Goal: Information Seeking & Learning: Learn about a topic

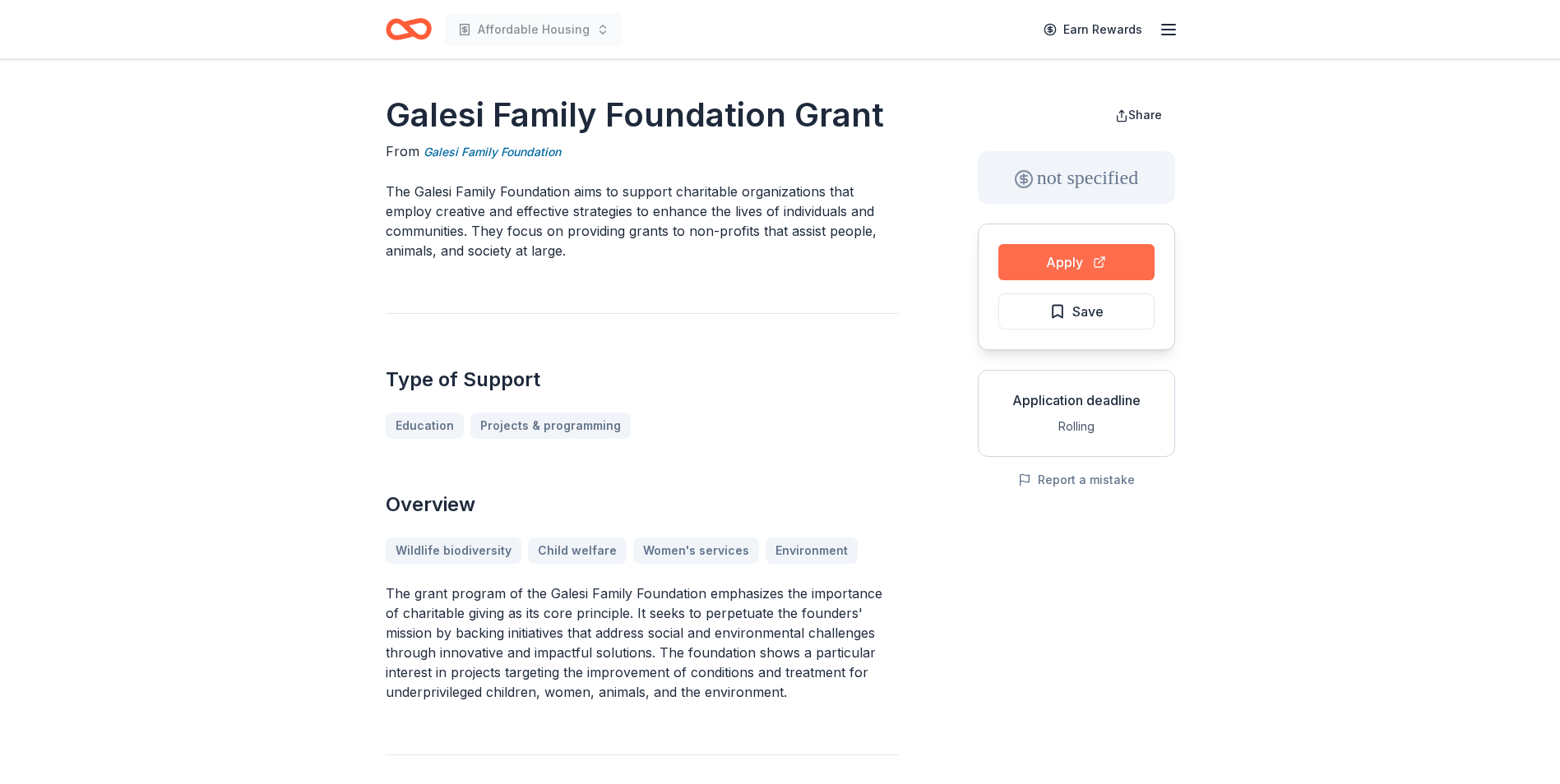
click at [1071, 253] on button "Apply" at bounding box center [1076, 262] width 156 height 36
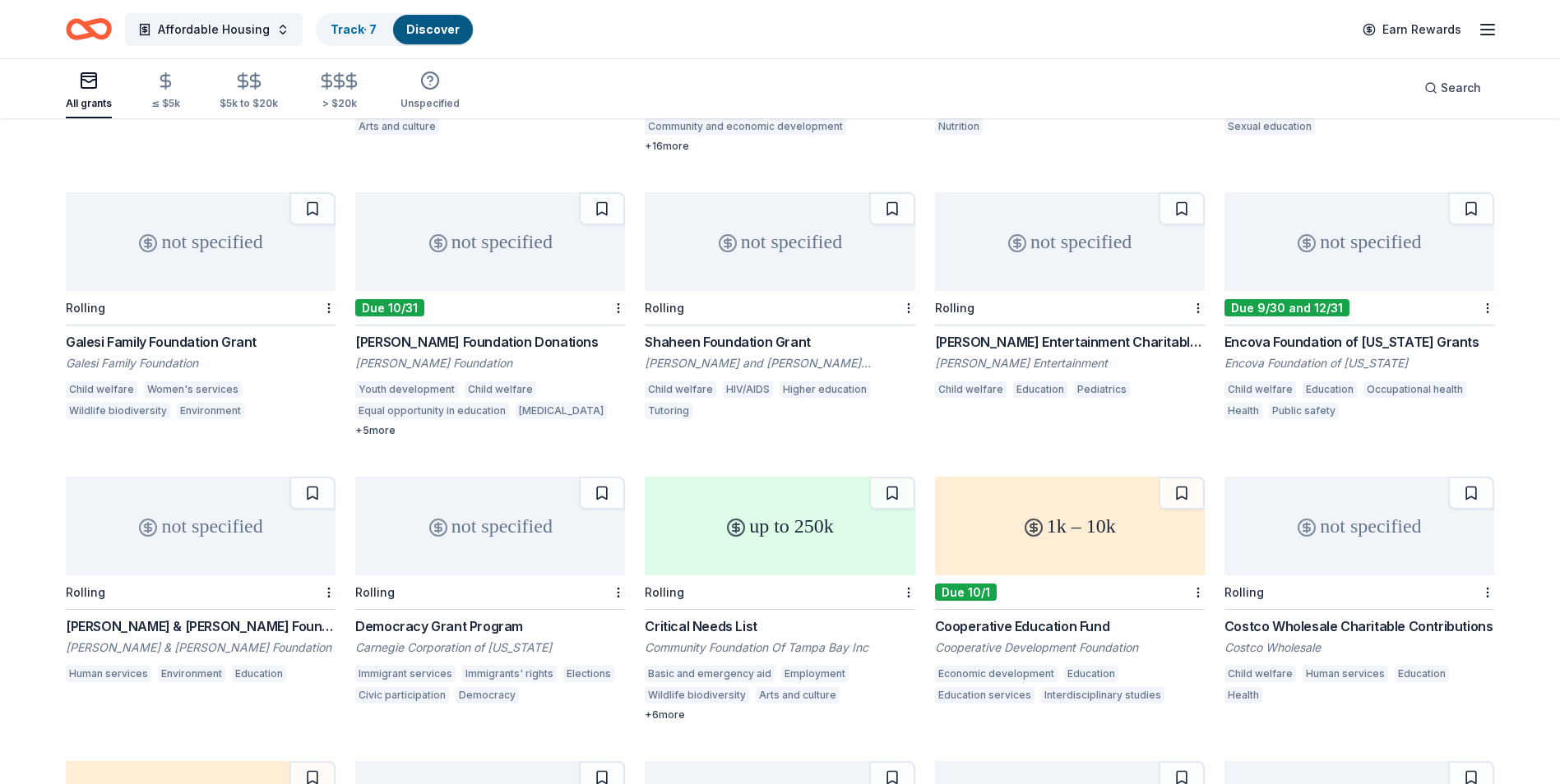
scroll to position [11429, 0]
click at [435, 340] on div "[PERSON_NAME] Foundation Donations" at bounding box center [490, 341] width 269 height 20
click at [744, 341] on div "Shaheen Foundation Grant" at bounding box center [779, 341] width 269 height 20
click at [1284, 345] on div "Encova Foundation of [US_STATE] Grants" at bounding box center [1358, 341] width 269 height 20
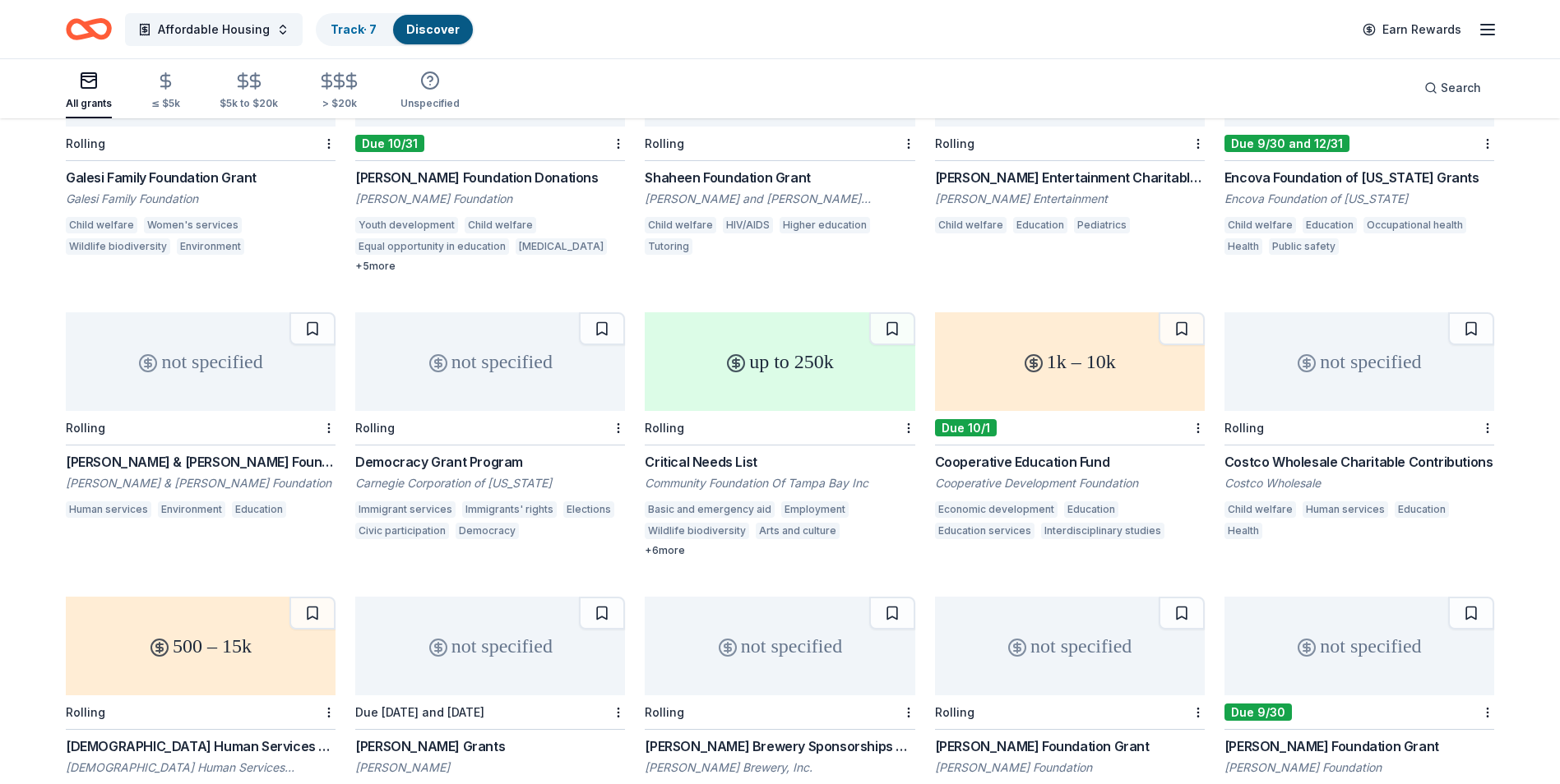
scroll to position [11676, 0]
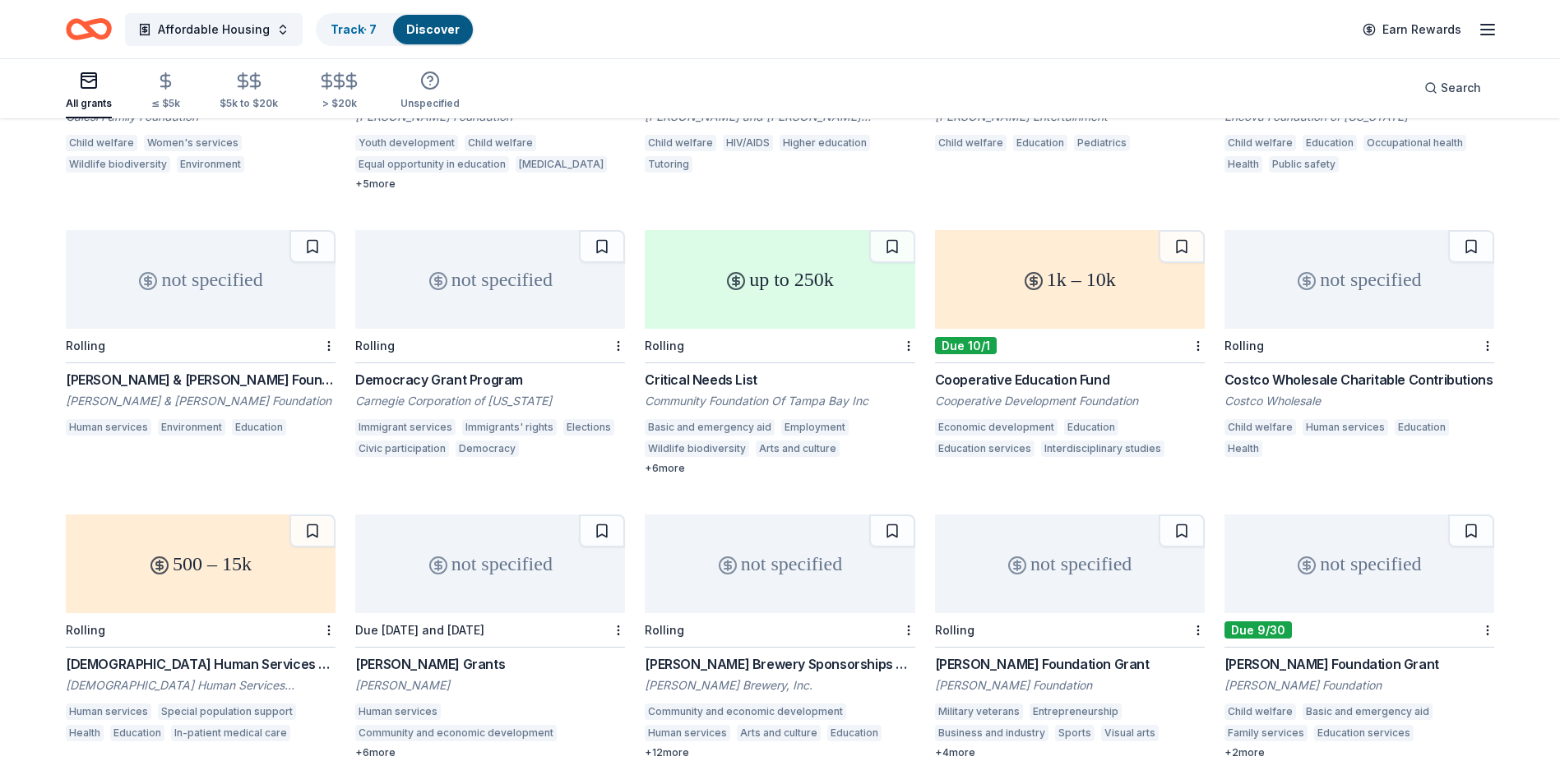
click at [1046, 379] on div "Cooperative Education Fund" at bounding box center [1069, 379] width 269 height 20
click at [233, 382] on div "[PERSON_NAME] & [PERSON_NAME] Foundation Grant" at bounding box center [201, 379] width 269 height 20
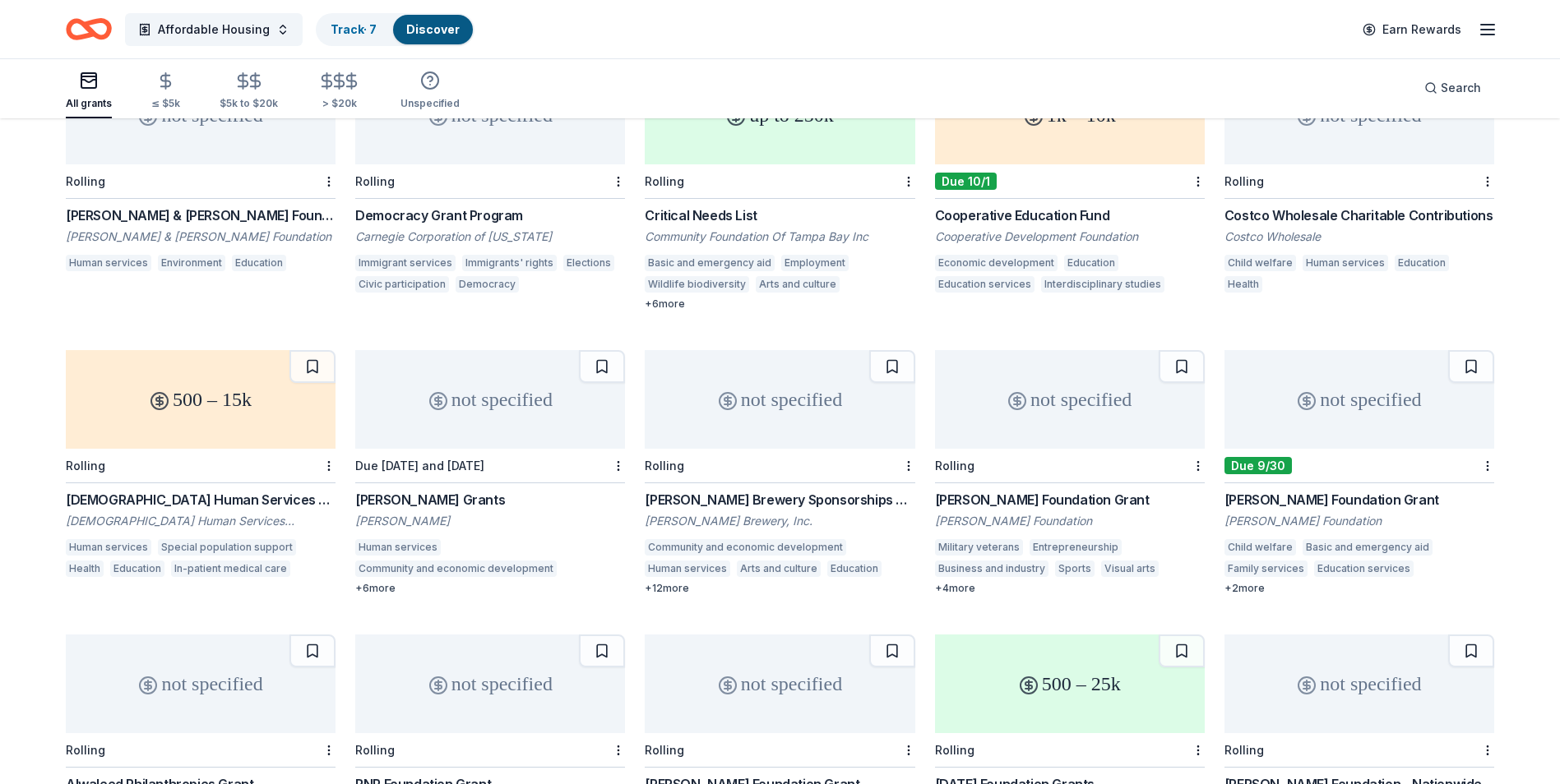
scroll to position [11922, 0]
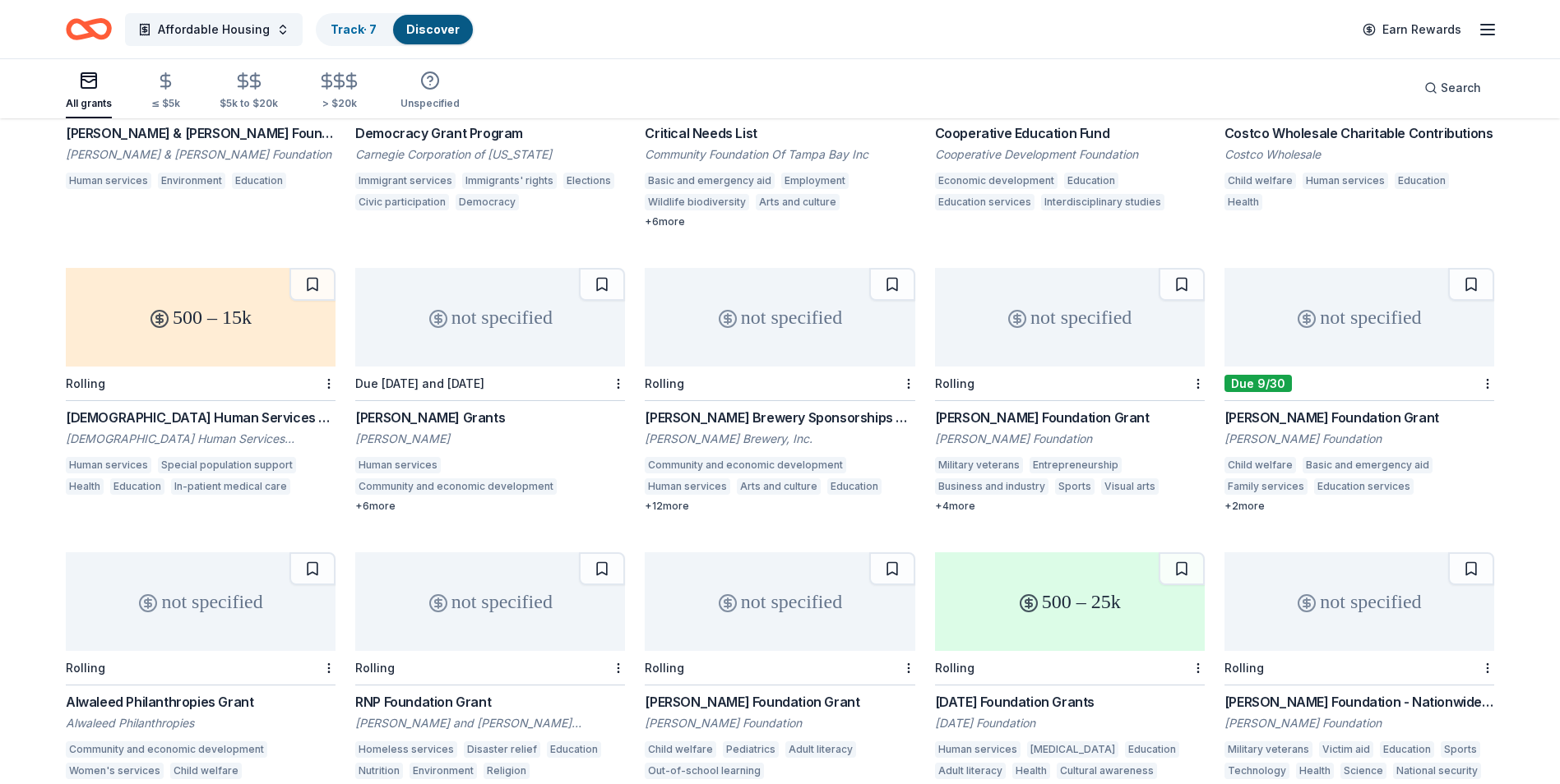
click at [259, 416] on div "[DEMOGRAPHIC_DATA] Human Services Foundation Grant" at bounding box center [201, 417] width 269 height 20
click at [472, 423] on div "[PERSON_NAME] Grants" at bounding box center [490, 417] width 269 height 20
click at [1027, 422] on div "[PERSON_NAME] Foundation Grant" at bounding box center [1069, 417] width 269 height 20
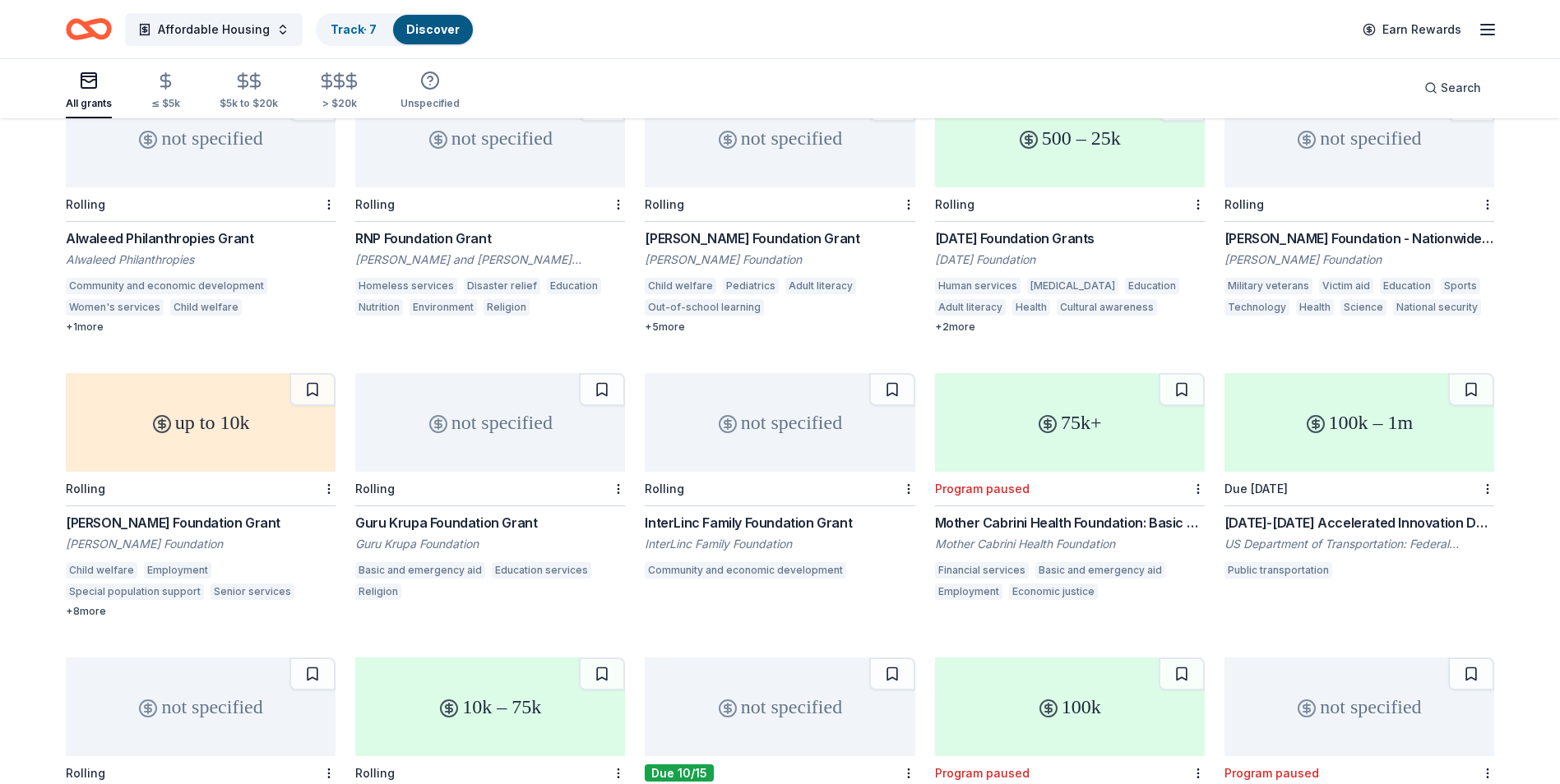
scroll to position [12396, 0]
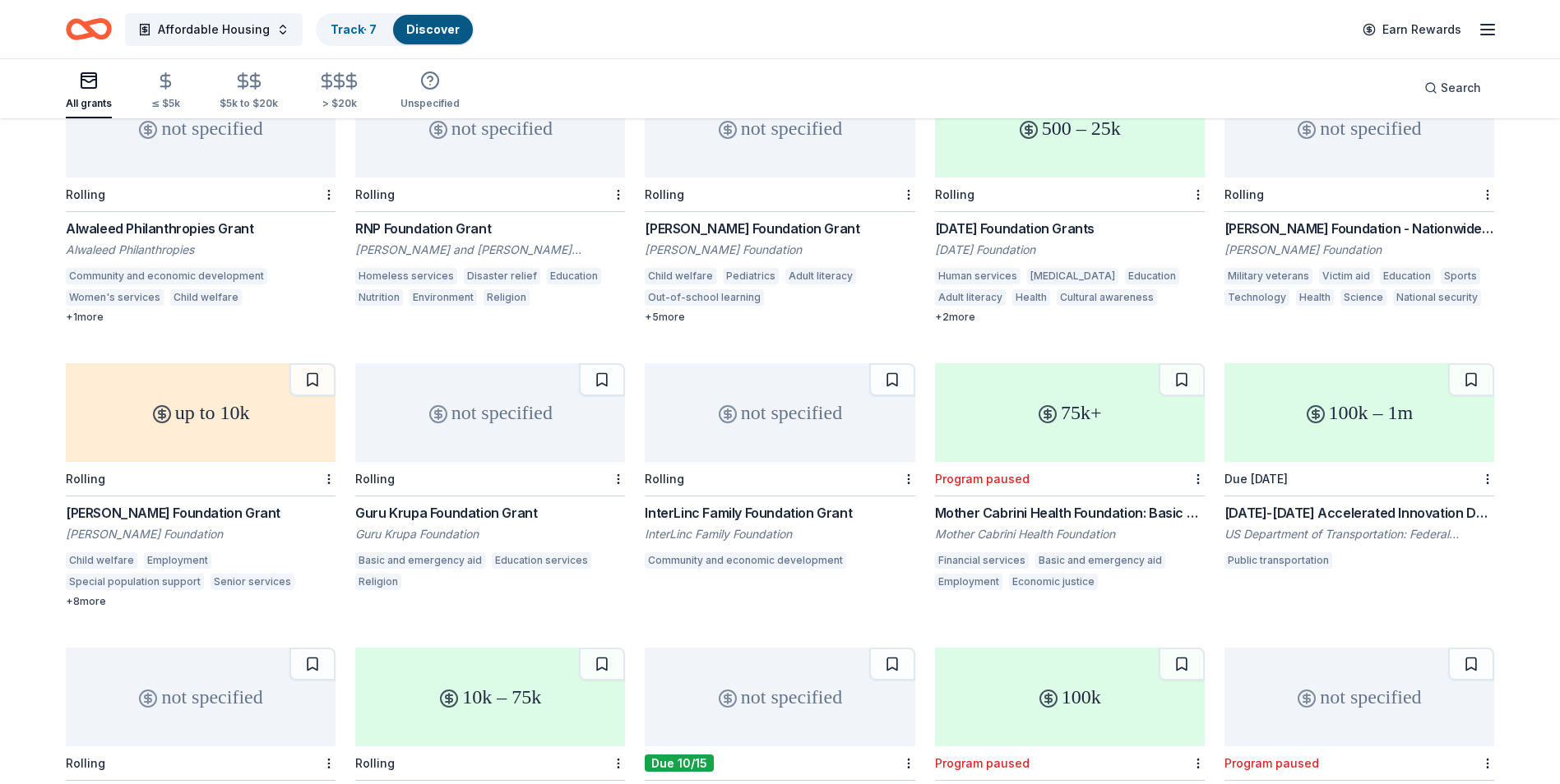
click at [222, 224] on div "Alwaleed Philanthropies Grant" at bounding box center [201, 228] width 269 height 20
click at [162, 522] on div "[PERSON_NAME] Foundation Grant" at bounding box center [201, 512] width 269 height 20
click at [451, 223] on div "RNP Foundation Grant" at bounding box center [490, 228] width 269 height 20
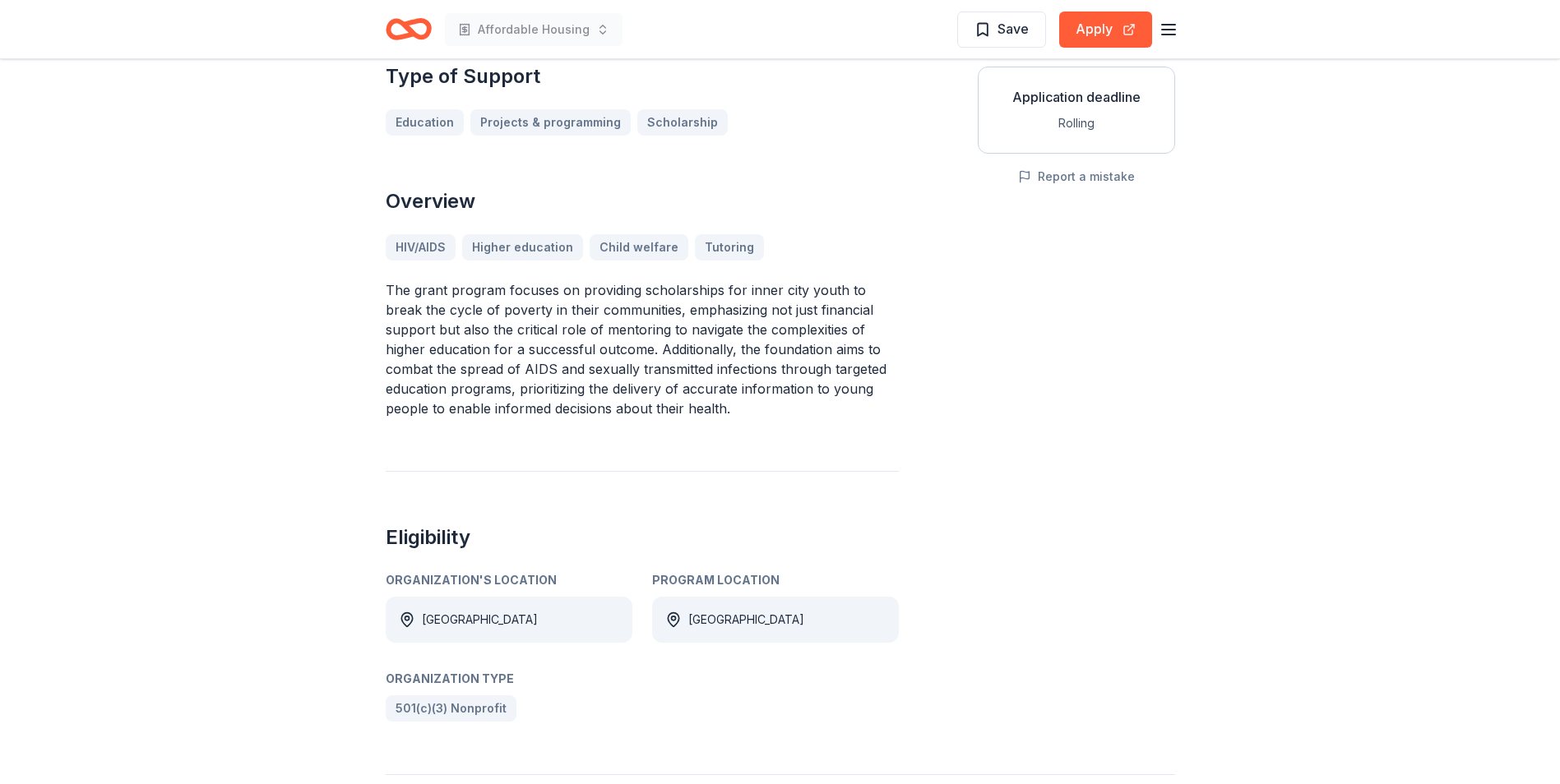
scroll to position [247, 0]
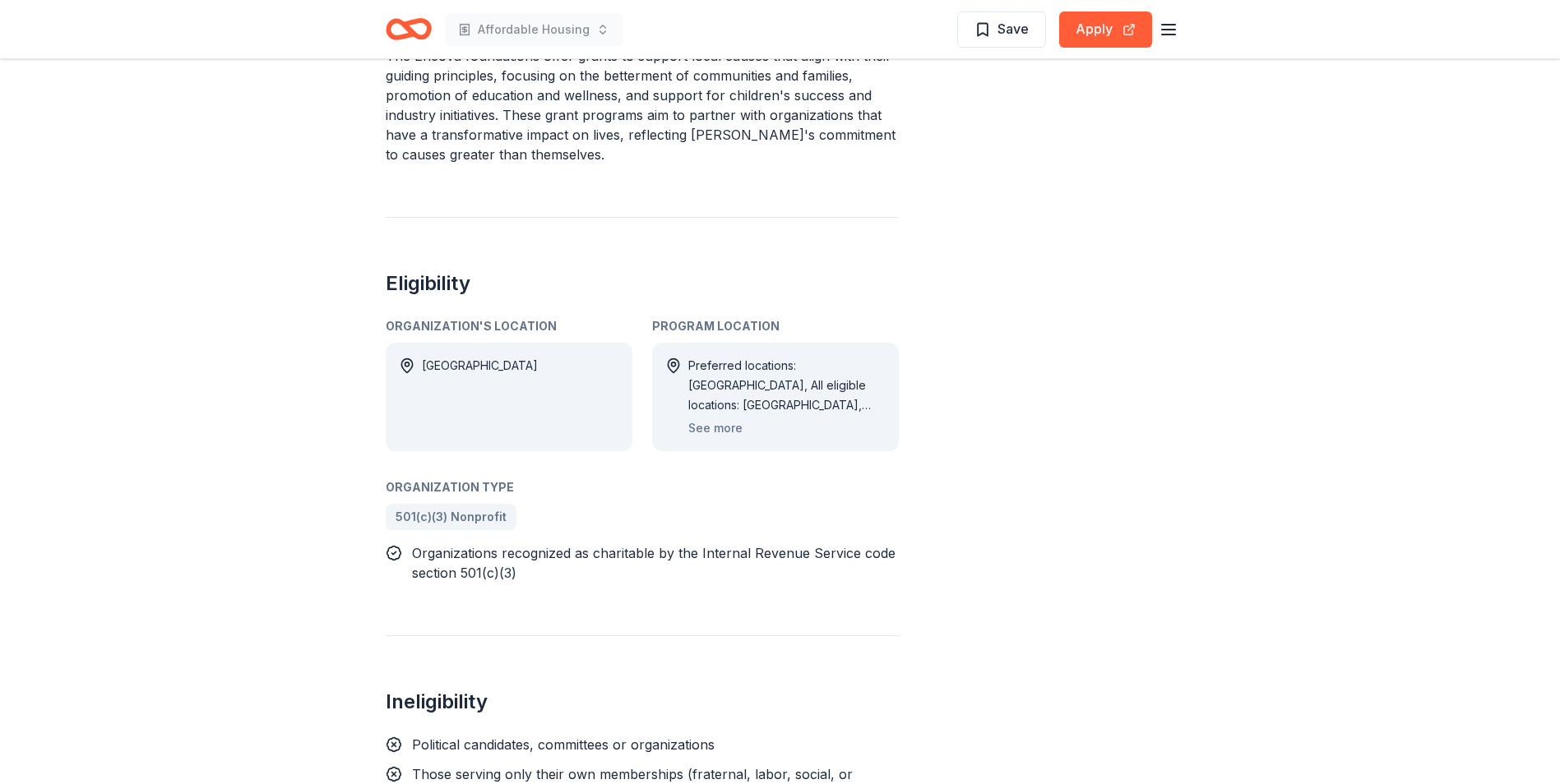
scroll to position [657, 0]
click at [731, 417] on button "See more" at bounding box center [715, 426] width 54 height 20
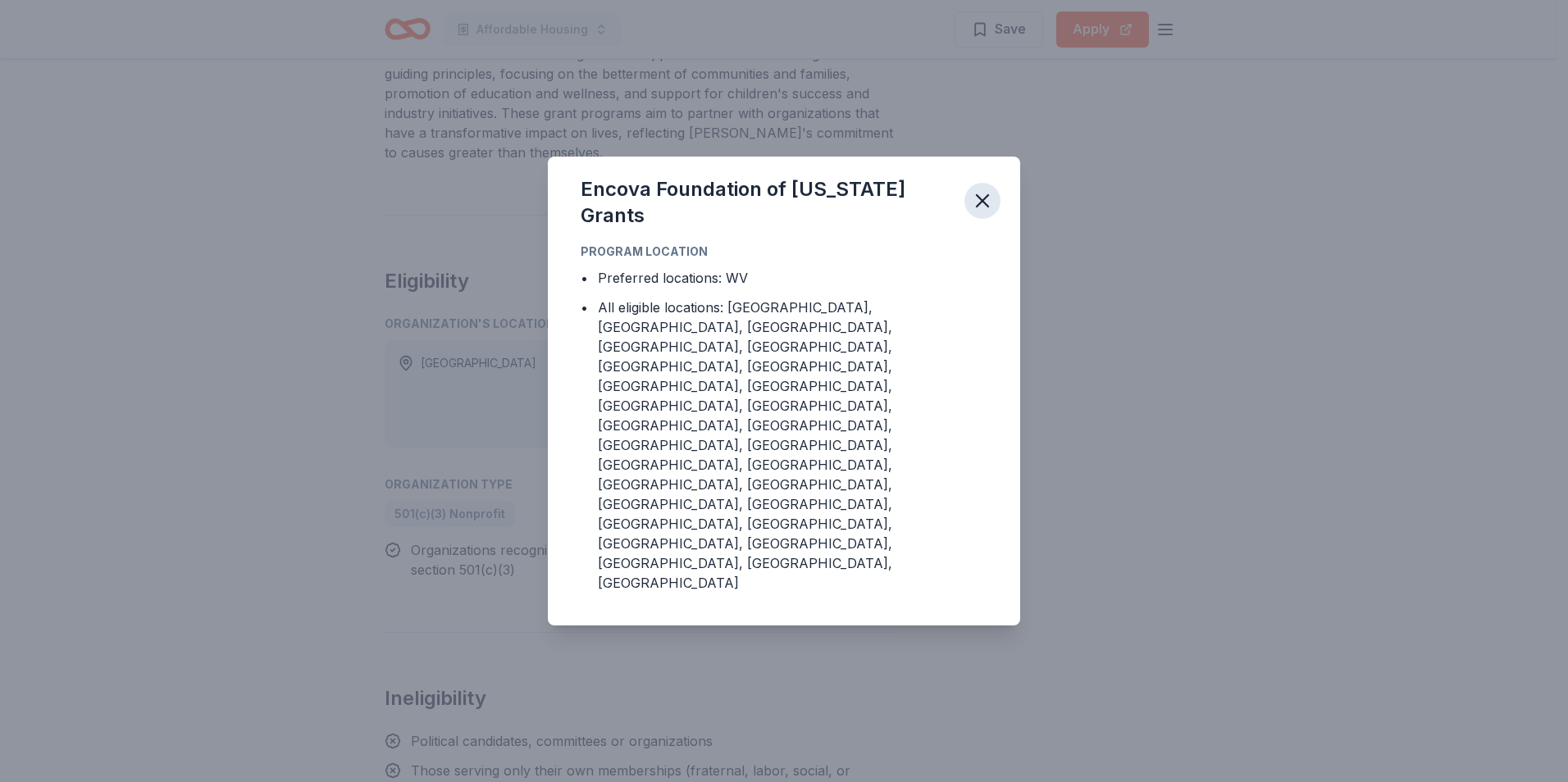
click at [991, 212] on icon "button" at bounding box center [982, 201] width 23 height 23
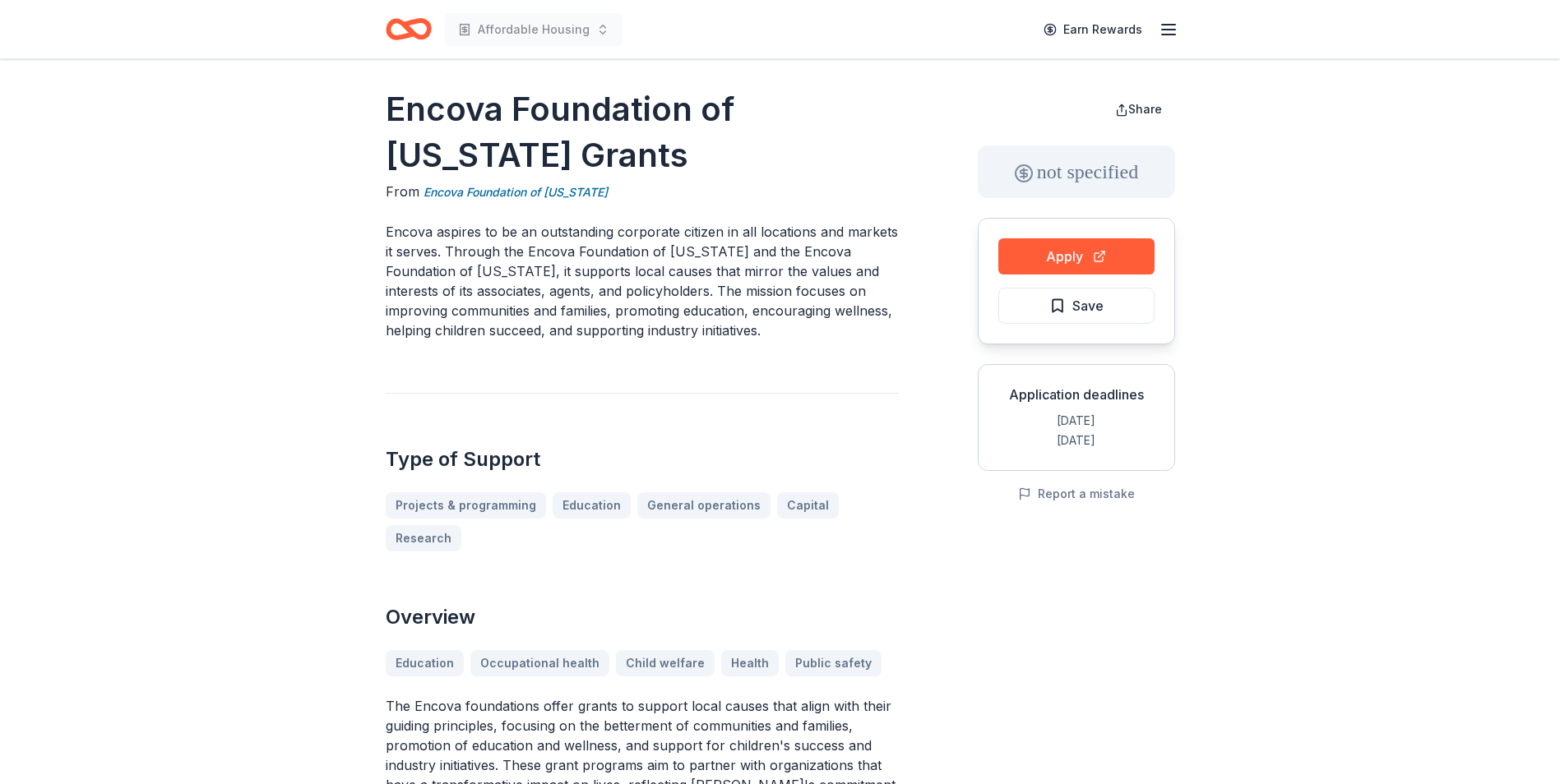
scroll to position [0, 0]
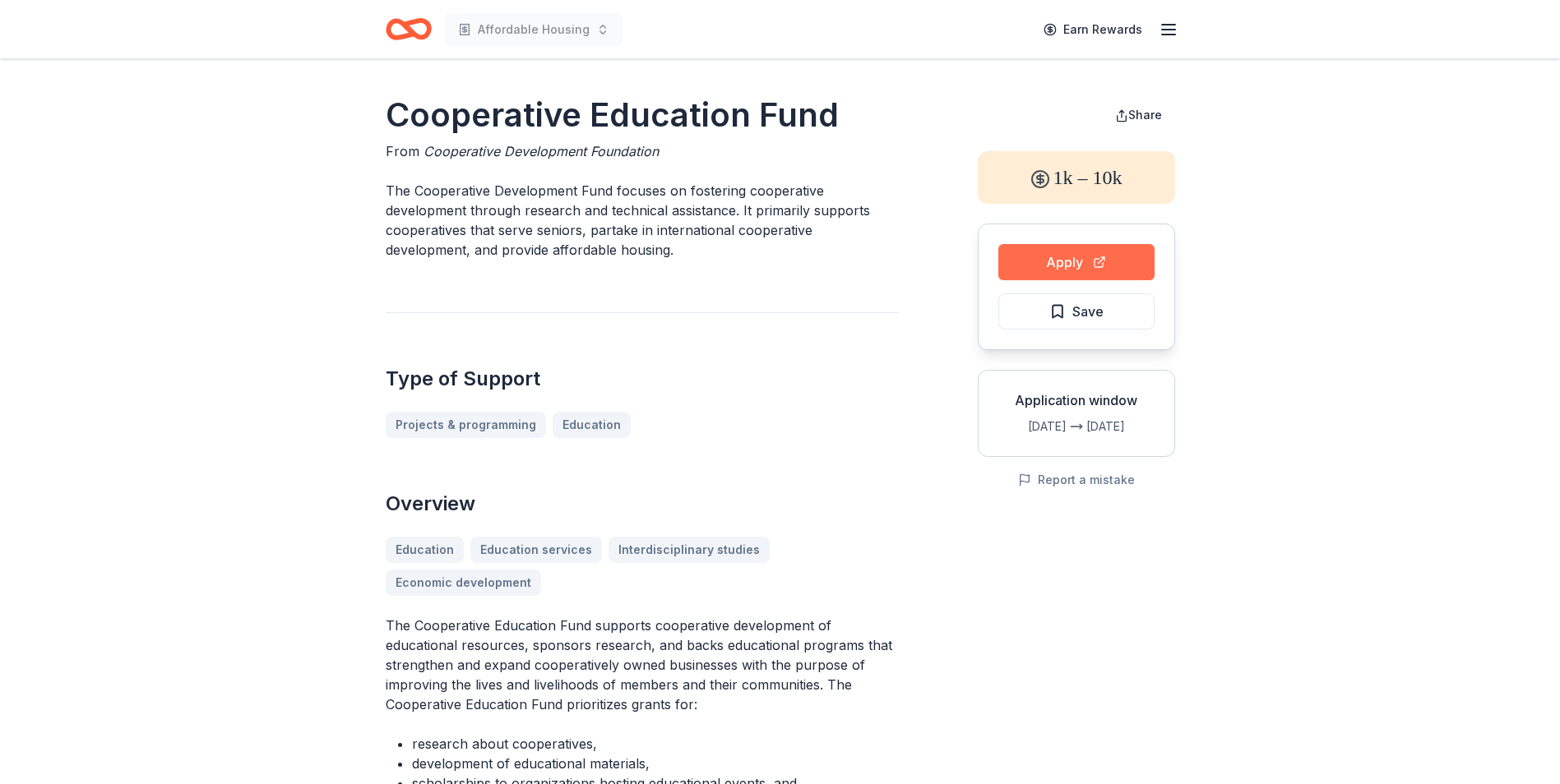
click at [1057, 268] on button "Apply" at bounding box center [1076, 262] width 156 height 36
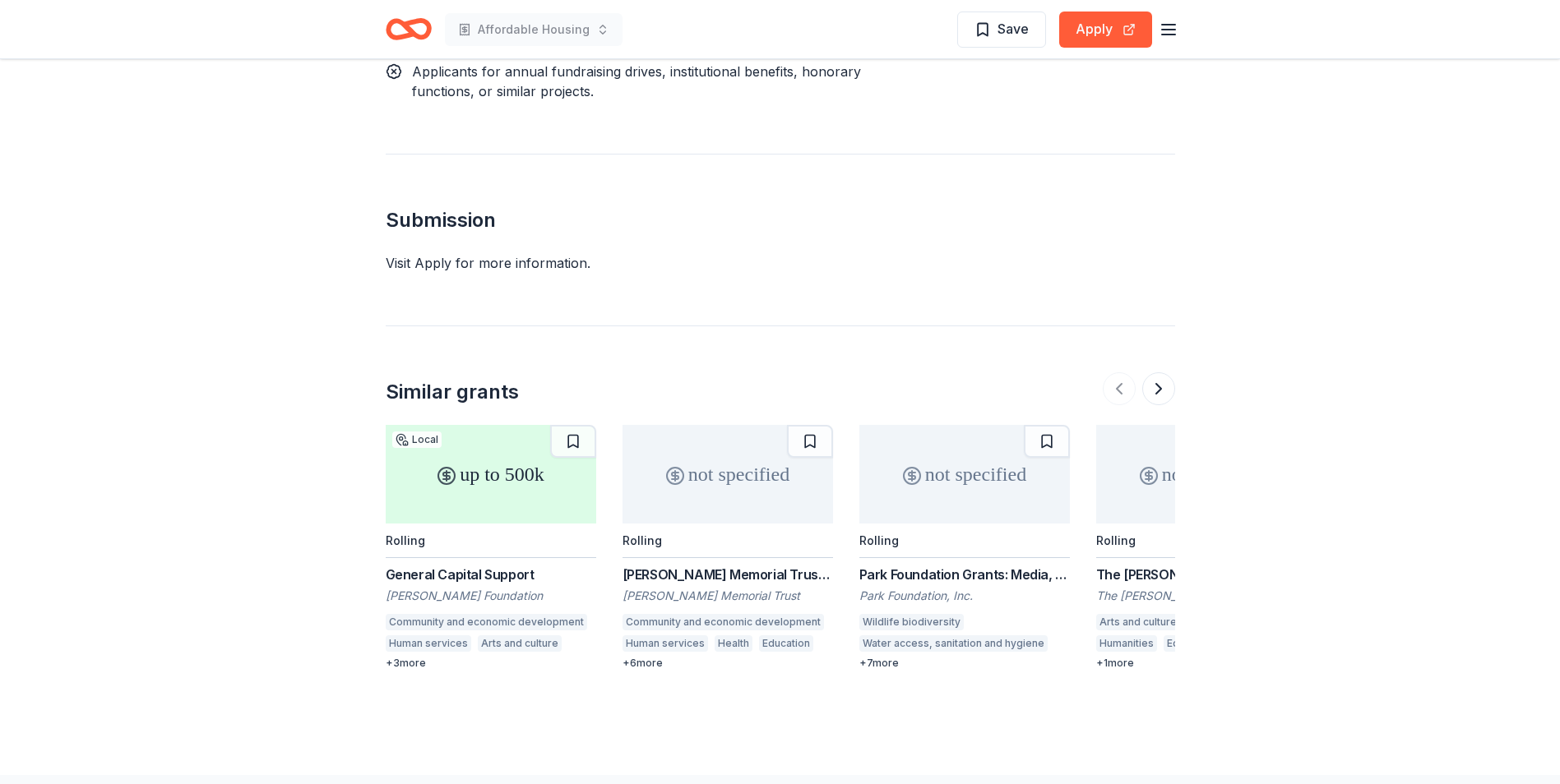
scroll to position [1461, 0]
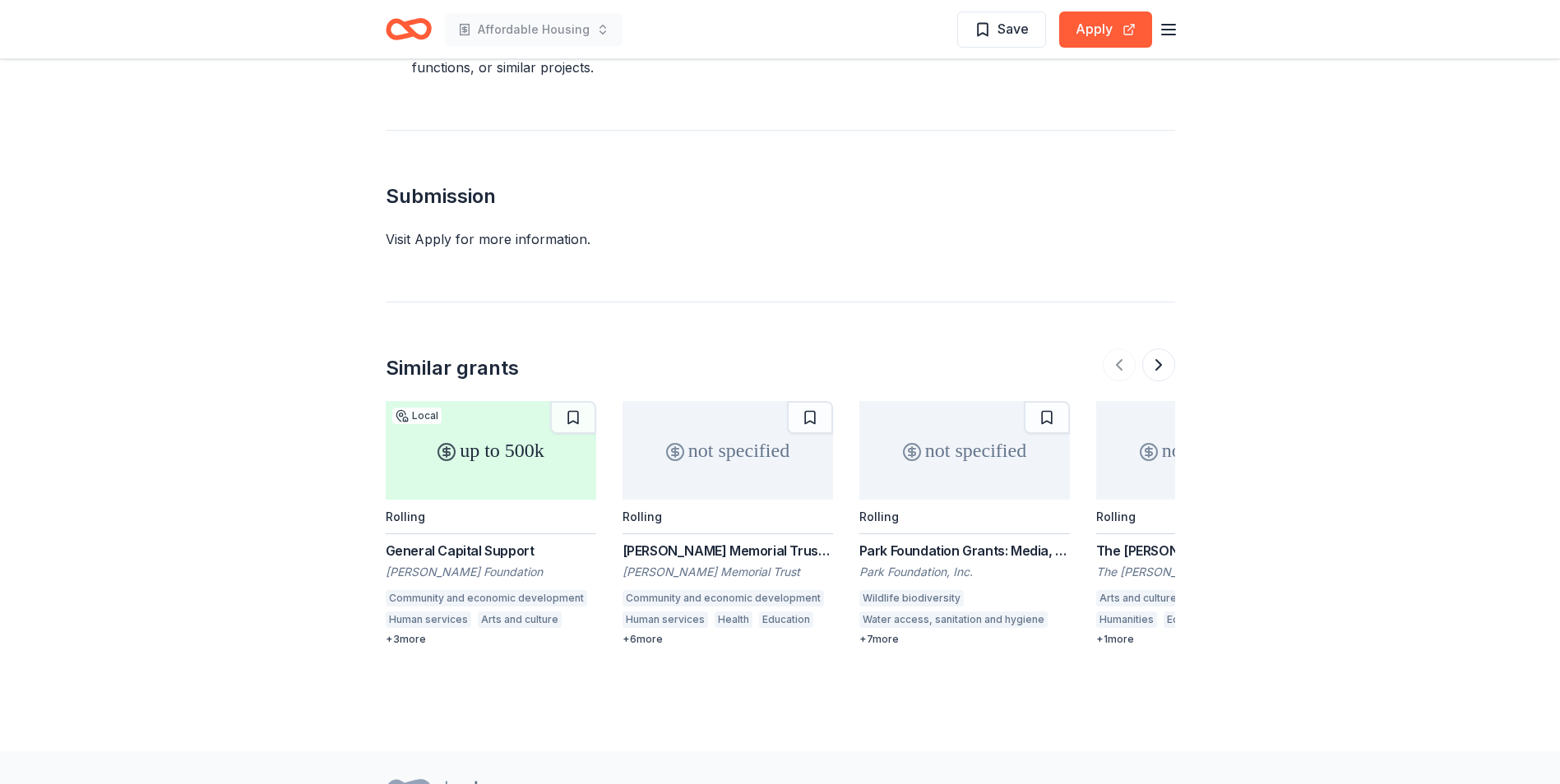
click at [479, 541] on div "General Capital Support" at bounding box center [491, 550] width 210 height 20
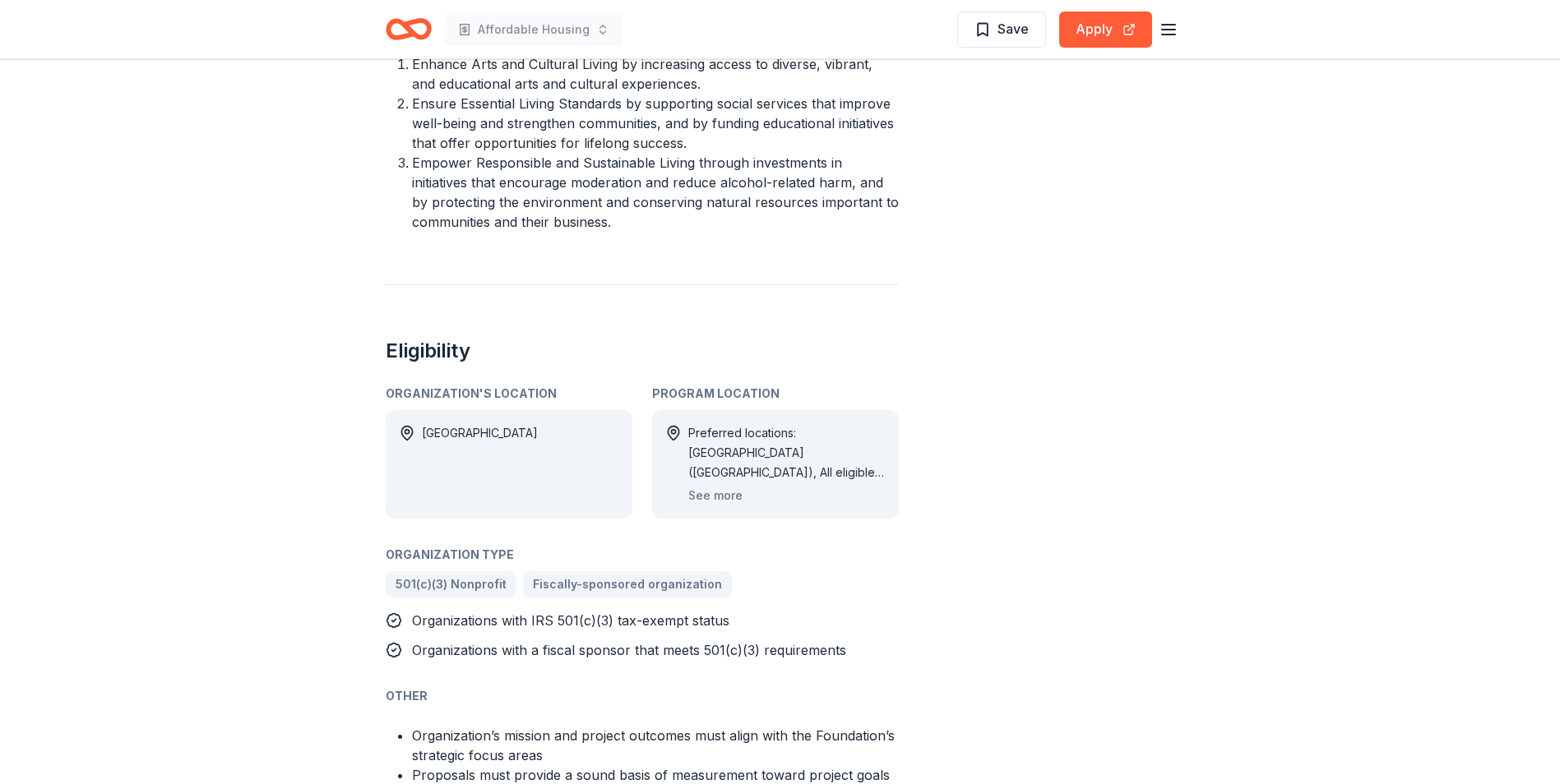
scroll to position [740, 0]
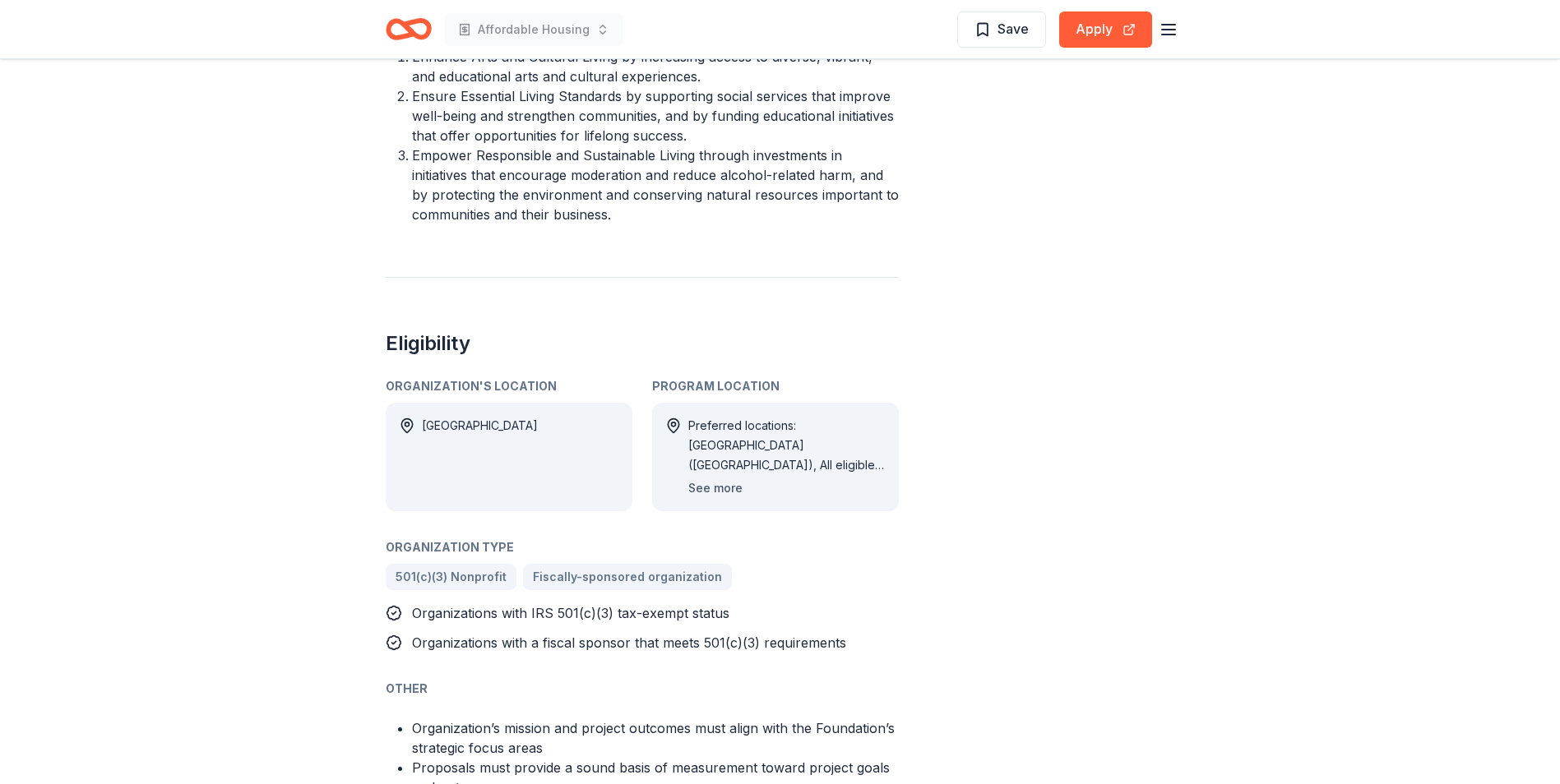
click at [720, 494] on button "See more" at bounding box center [715, 488] width 54 height 20
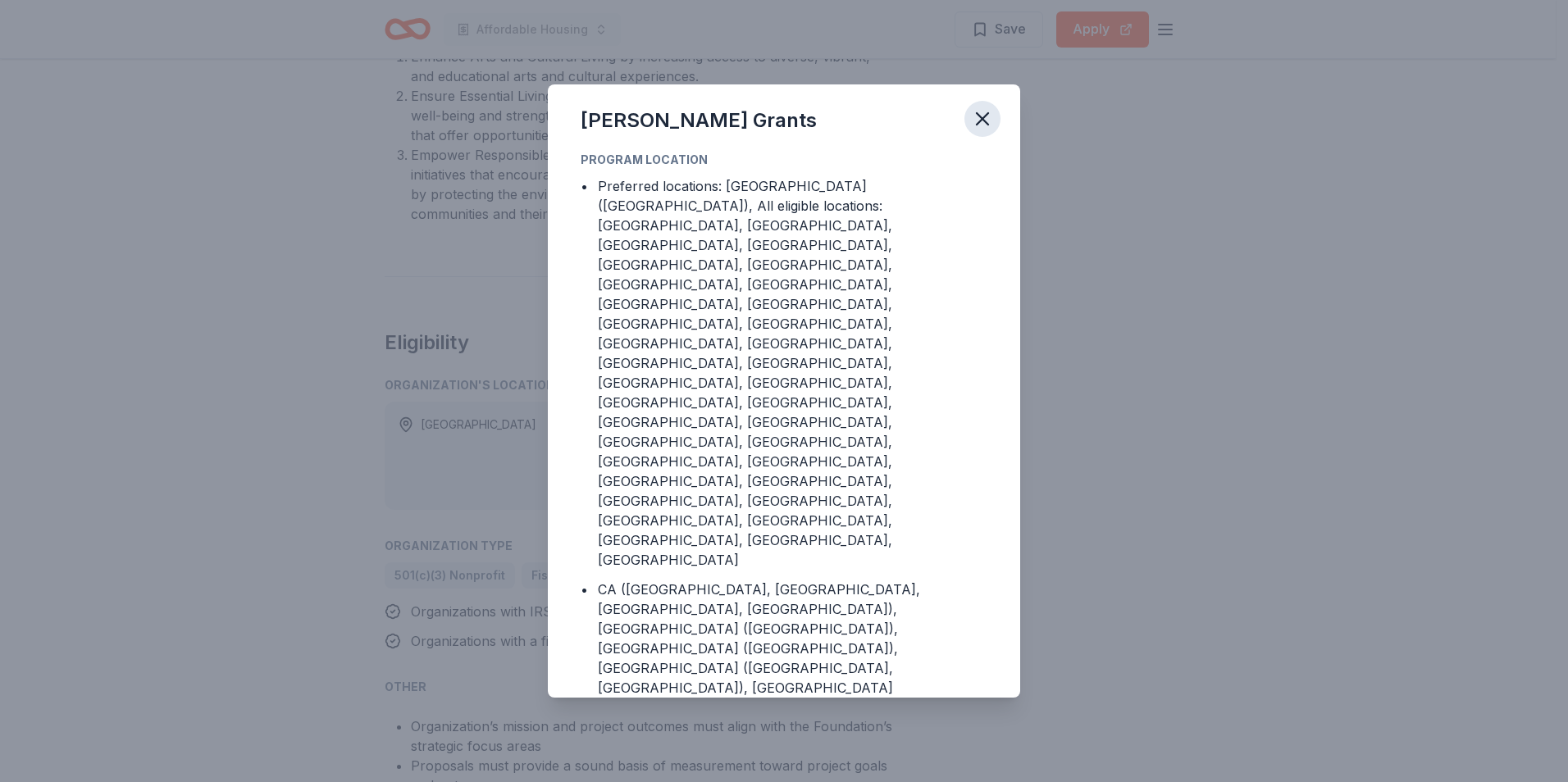
click at [986, 130] on icon "button" at bounding box center [982, 119] width 23 height 23
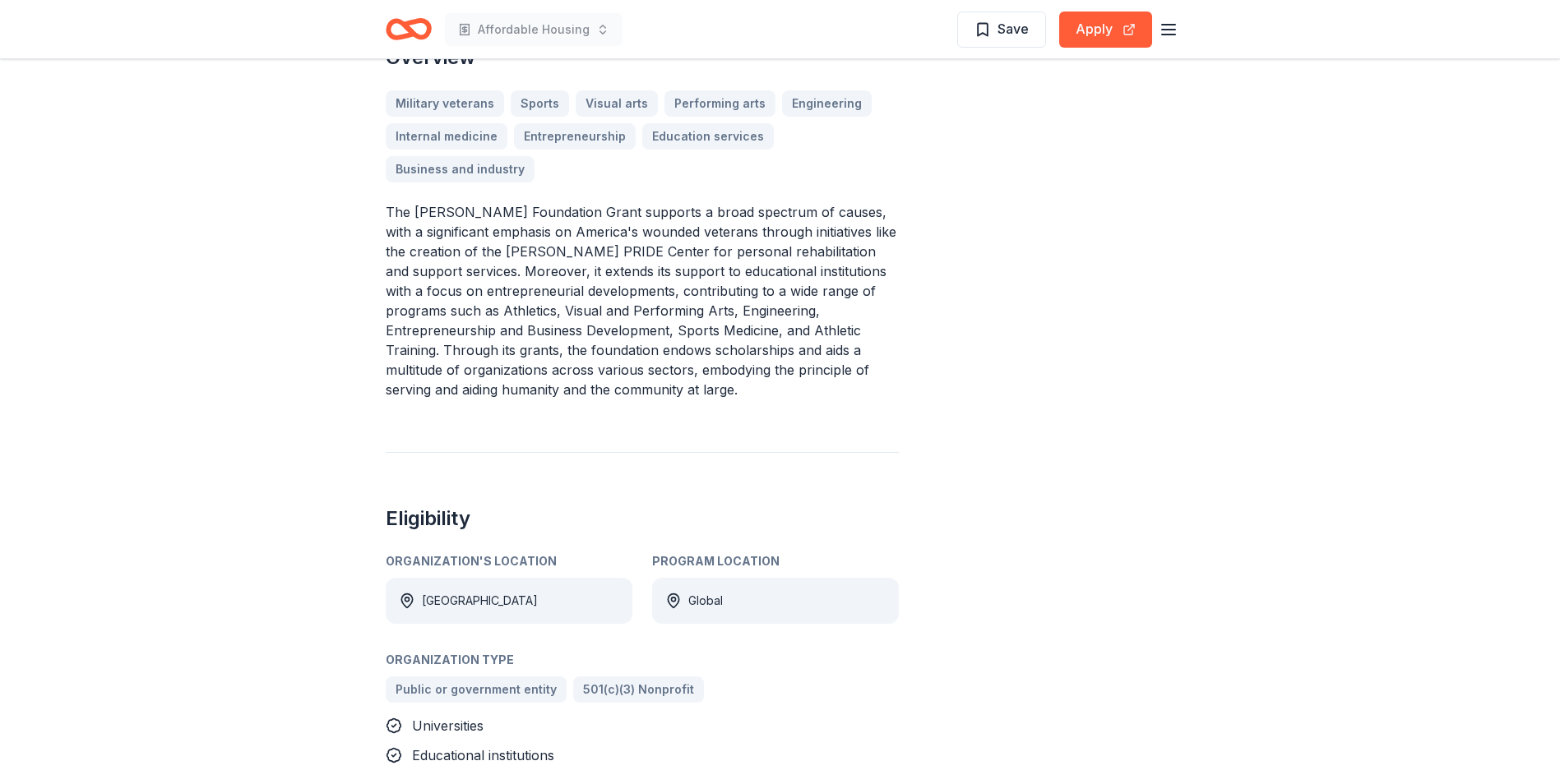
scroll to position [576, 0]
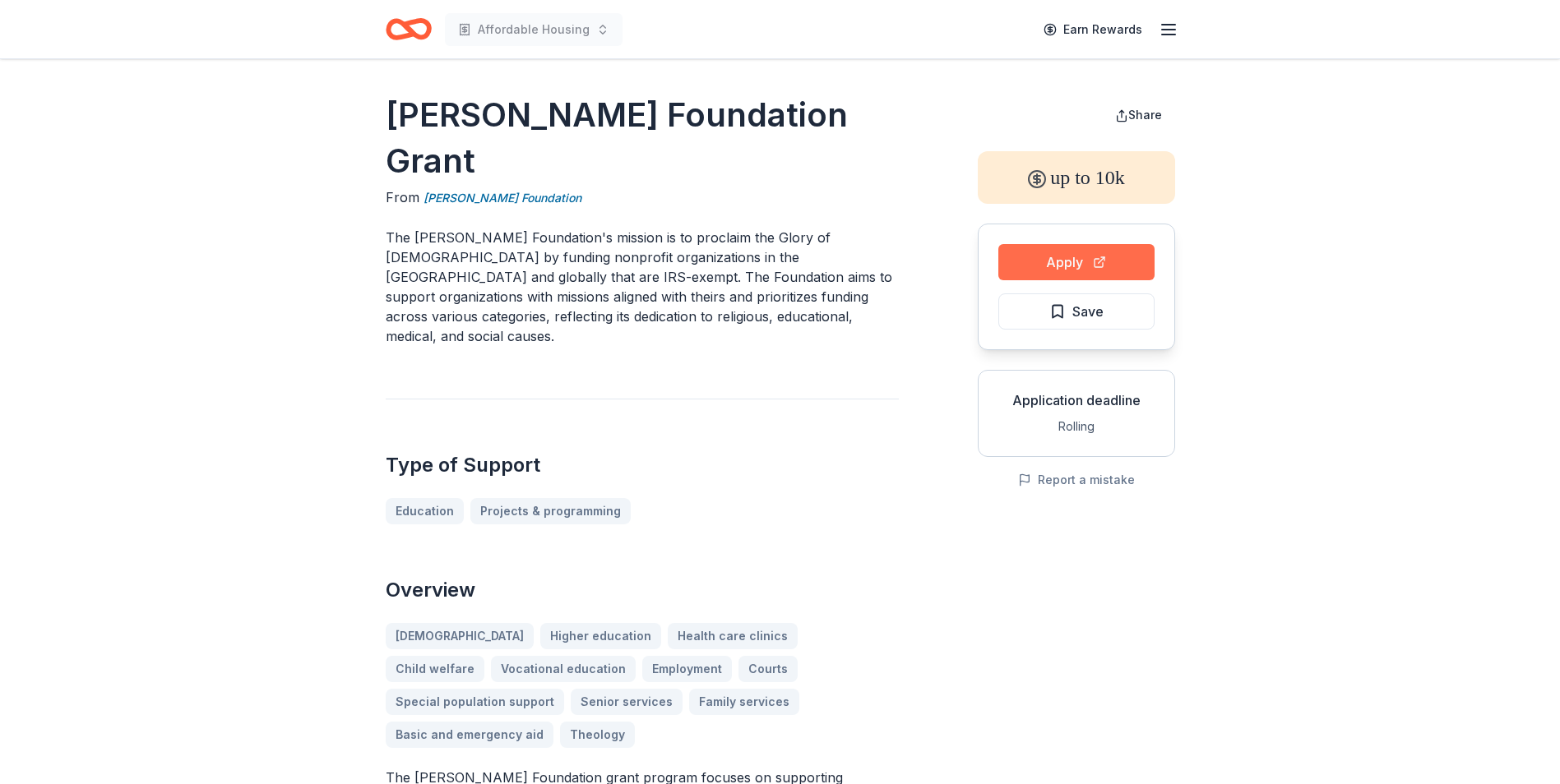
click at [1049, 249] on button "Apply" at bounding box center [1076, 262] width 156 height 36
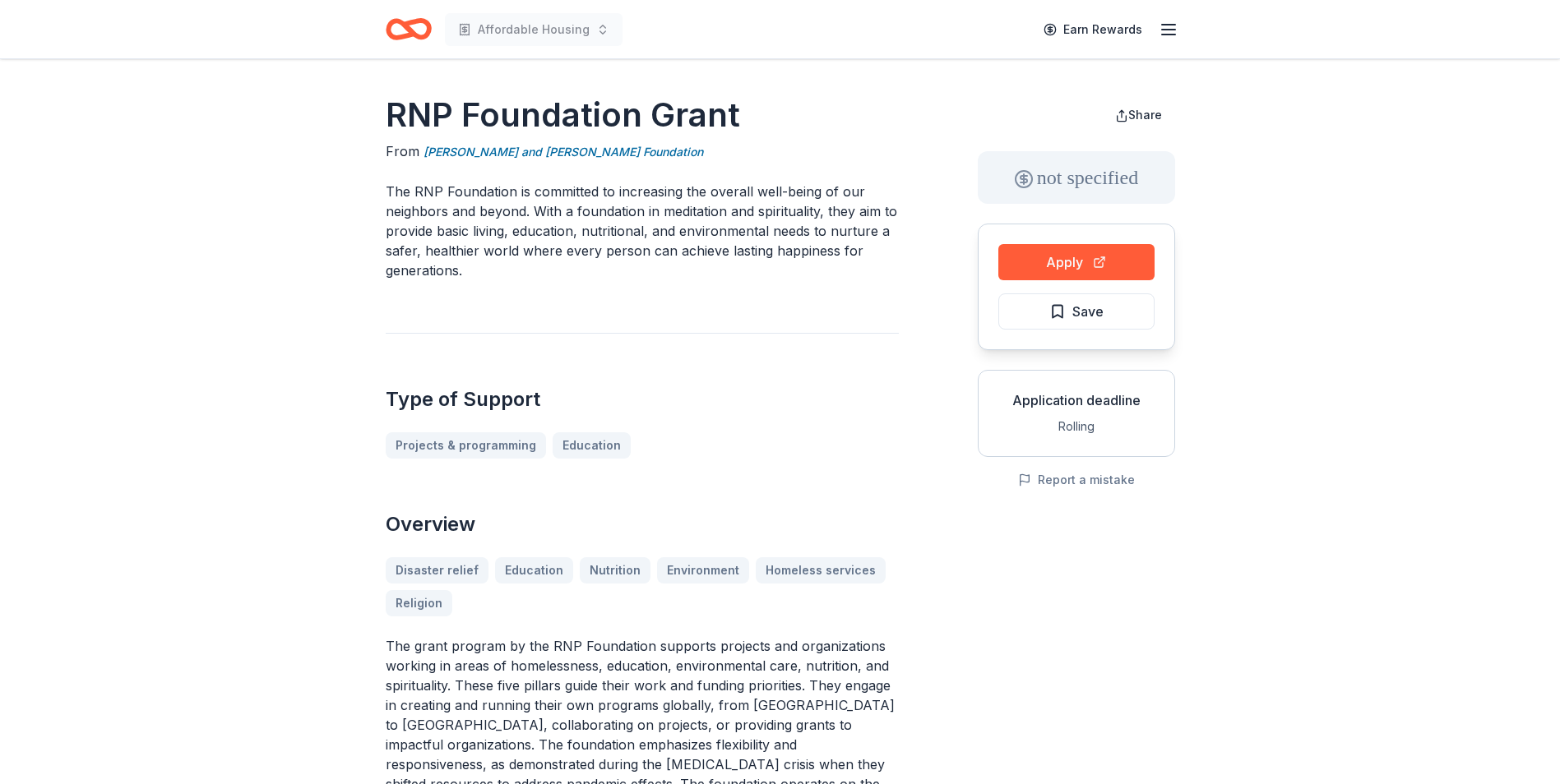
click at [1084, 243] on div "Apply Save" at bounding box center [1075, 287] width 197 height 127
click at [1092, 259] on button "Apply" at bounding box center [1076, 262] width 156 height 36
drag, startPoint x: 418, startPoint y: 151, endPoint x: 501, endPoint y: 158, distance: 83.3
click at [479, 153] on div "From Ravi and Naina Patel Foundation" at bounding box center [642, 152] width 513 height 21
drag, startPoint x: 613, startPoint y: 154, endPoint x: 541, endPoint y: 183, distance: 77.6
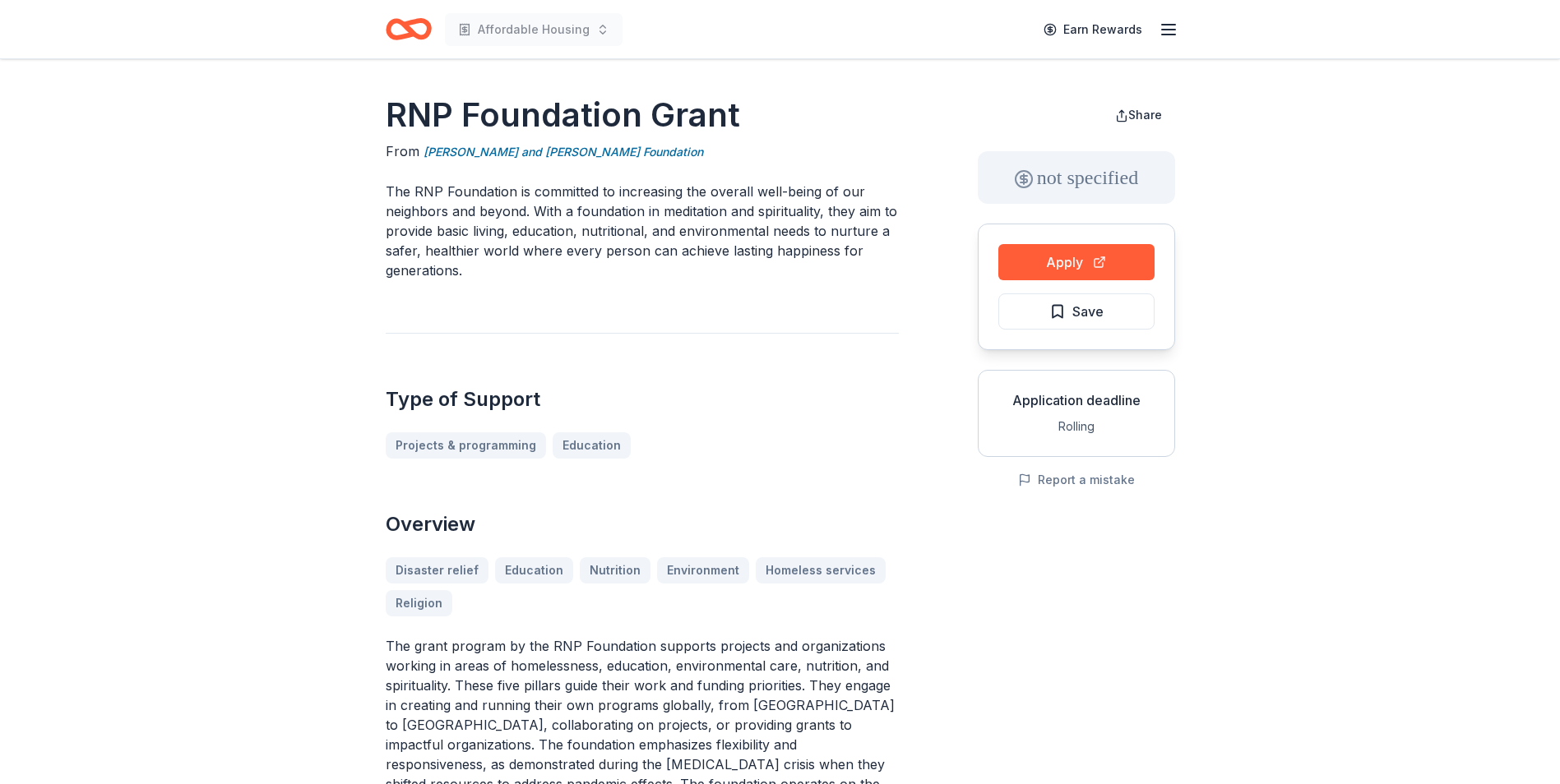
click at [485, 153] on div "From Ravi and Naina Patel Foundation" at bounding box center [642, 152] width 513 height 21
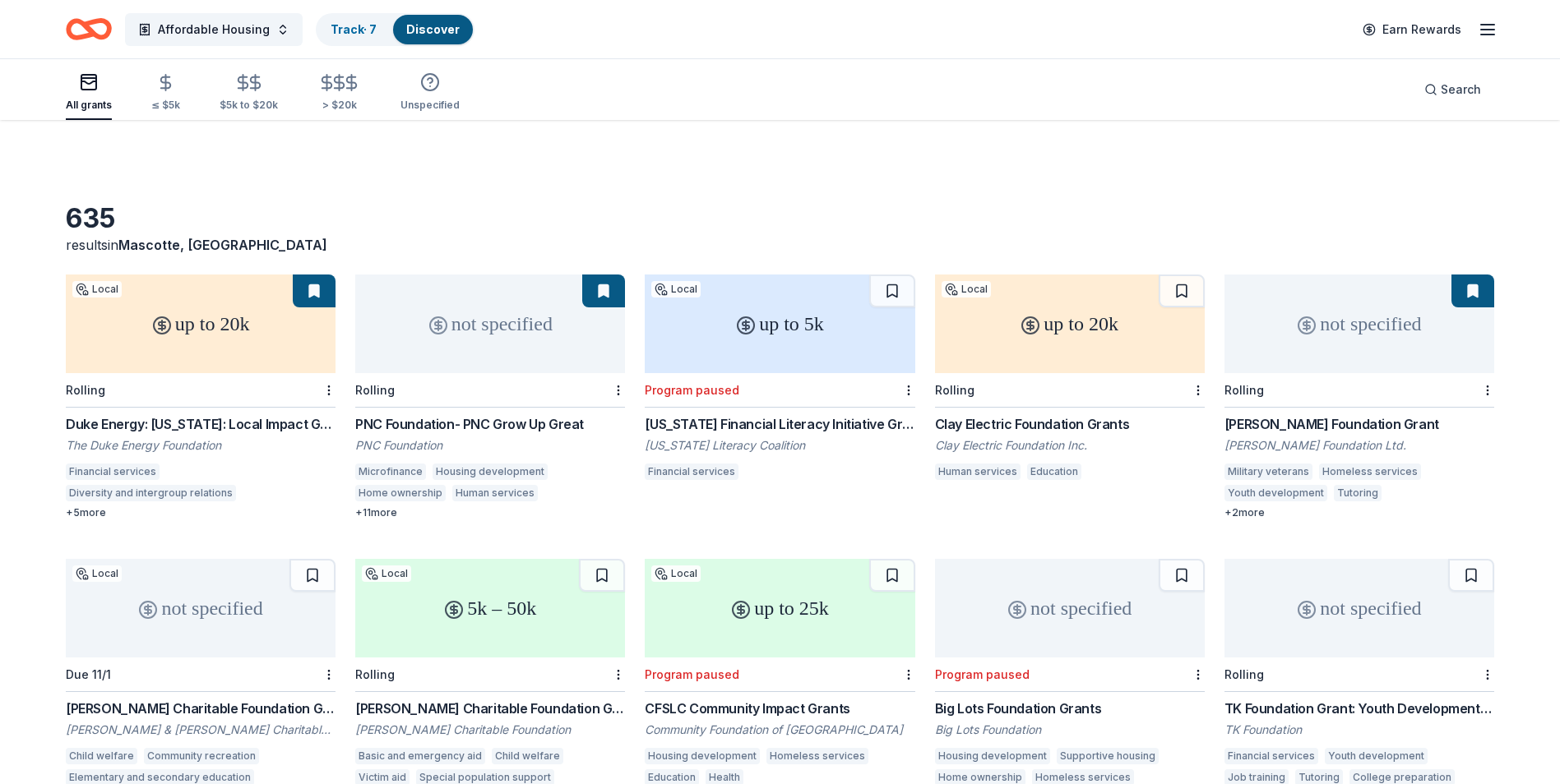
scroll to position [12396, 0]
